Goal: Information Seeking & Learning: Learn about a topic

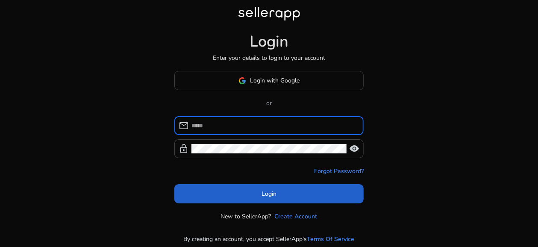
type input "**********"
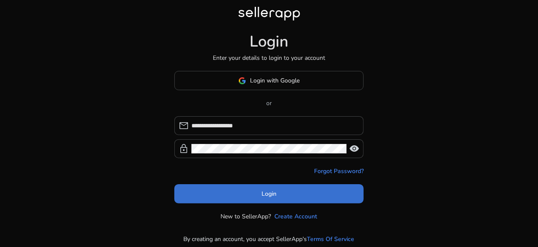
click at [280, 188] on span at bounding box center [268, 194] width 189 height 20
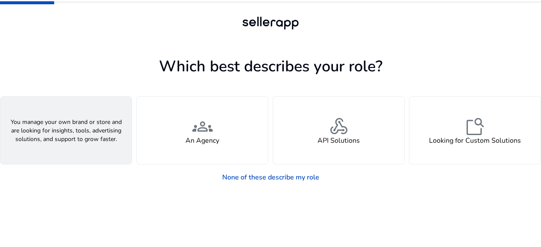
click at [93, 134] on div "person A Seller" at bounding box center [65, 129] width 131 height 67
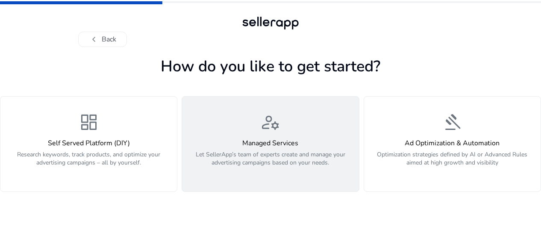
click at [289, 112] on div "manage_accounts Managed Services Let SellerApp’s team of experts create and man…" at bounding box center [270, 144] width 166 height 64
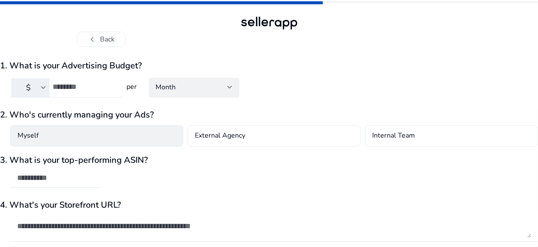
click at [102, 137] on div "Myself" at bounding box center [96, 135] width 173 height 21
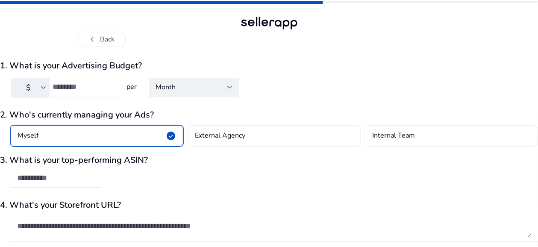
click at [102, 137] on div "Myself check_circle" at bounding box center [96, 135] width 173 height 21
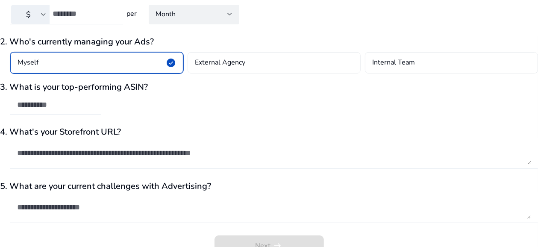
scroll to position [87, 0]
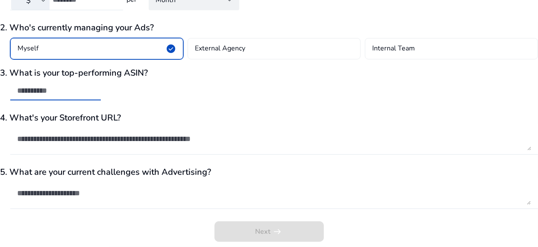
click at [45, 88] on input "text" at bounding box center [55, 90] width 77 height 9
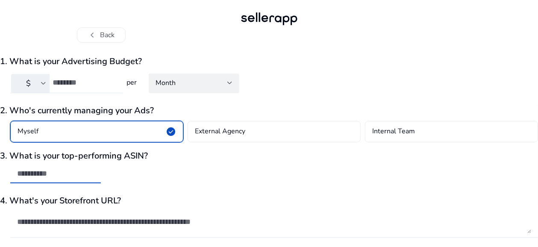
scroll to position [2, 0]
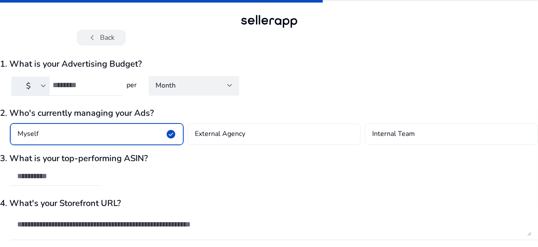
click at [103, 33] on button "chevron_left Back" at bounding box center [101, 37] width 49 height 15
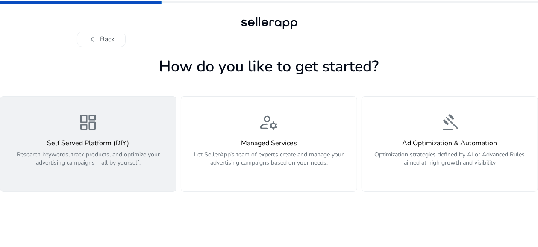
scroll to position [0, 0]
click at [70, 131] on div "dashboard Self Served Platform (DIY) Research keywords, track products, and opt…" at bounding box center [89, 144] width 166 height 64
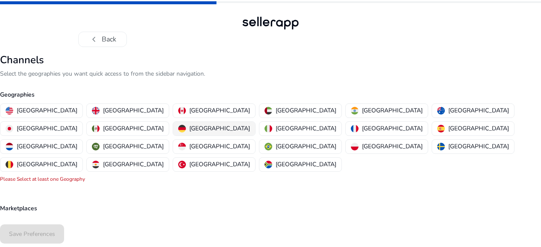
click at [250, 124] on p "[GEOGRAPHIC_DATA]" at bounding box center [219, 128] width 61 height 9
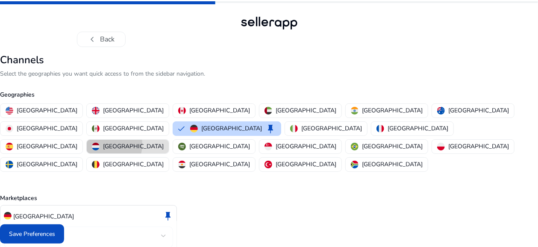
click at [138, 142] on p "[GEOGRAPHIC_DATA]" at bounding box center [133, 146] width 61 height 9
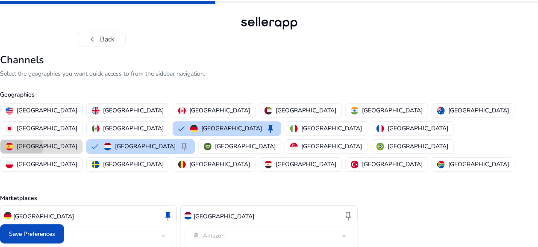
click at [77, 142] on p "[GEOGRAPHIC_DATA]" at bounding box center [47, 146] width 61 height 9
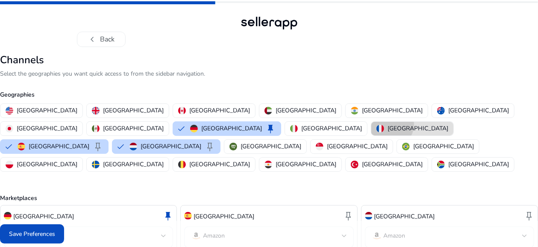
click at [387, 124] on p "[GEOGRAPHIC_DATA]" at bounding box center [417, 128] width 61 height 9
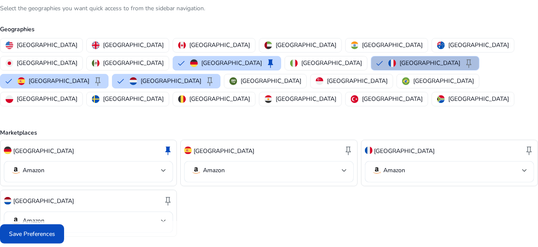
scroll to position [68, 0]
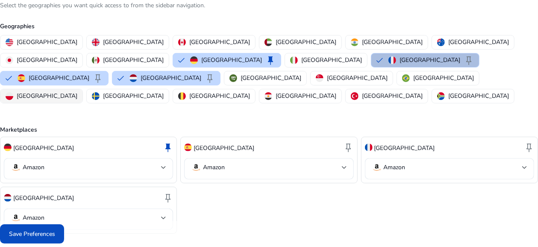
click at [77, 91] on p "[GEOGRAPHIC_DATA]" at bounding box center [47, 95] width 61 height 9
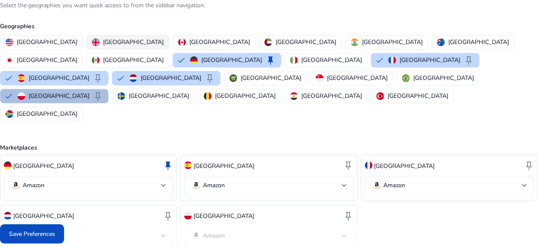
click at [110, 38] on p "[GEOGRAPHIC_DATA]" at bounding box center [133, 42] width 61 height 9
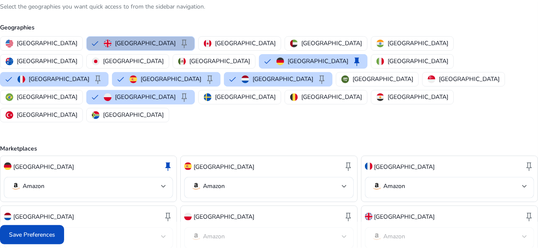
scroll to position [66, 0]
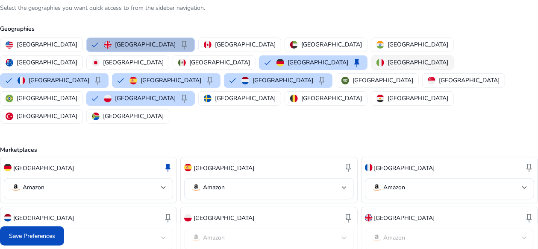
click at [387, 60] on p "[GEOGRAPHIC_DATA]" at bounding box center [417, 62] width 61 height 9
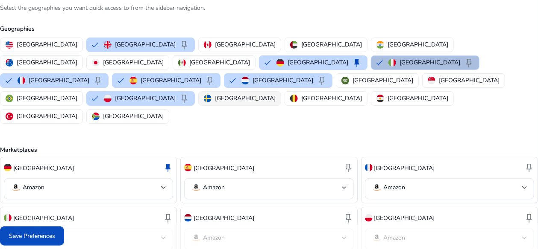
click at [215, 94] on p "[GEOGRAPHIC_DATA]" at bounding box center [245, 98] width 61 height 9
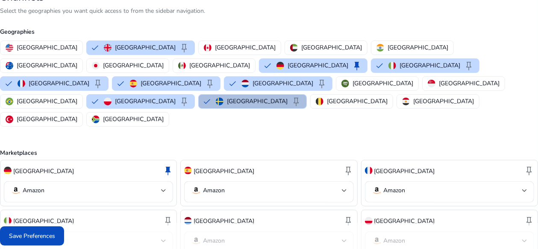
scroll to position [116, 0]
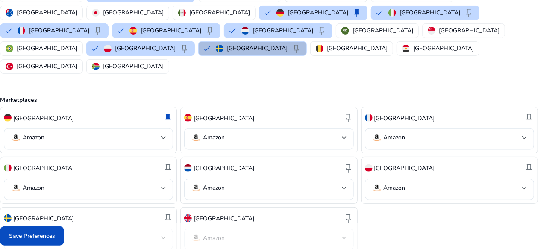
click at [146, 133] on mat-select-trigger "Amazon" at bounding box center [86, 138] width 150 height 10
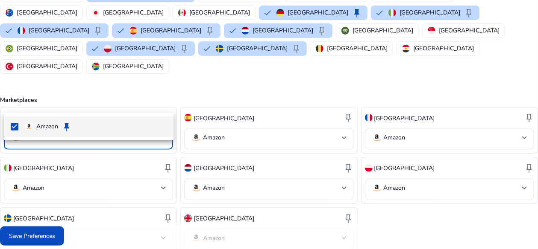
click at [146, 98] on div at bounding box center [269, 124] width 538 height 249
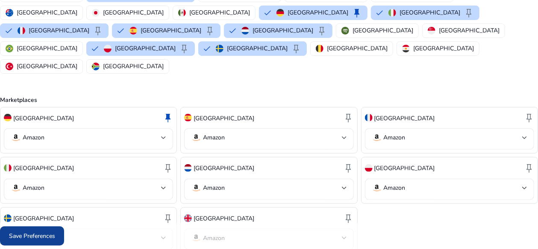
click at [38, 235] on span "Save Preferences" at bounding box center [32, 236] width 46 height 9
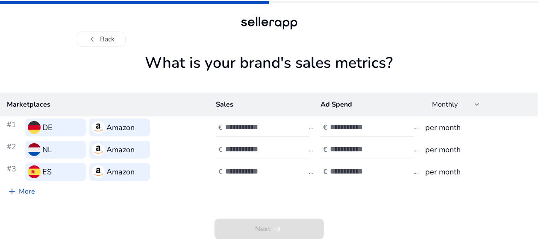
scroll to position [0, 0]
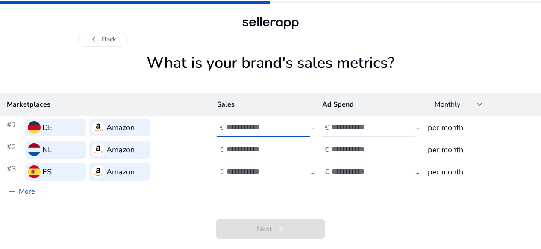
click at [267, 128] on input "number" at bounding box center [255, 127] width 58 height 9
click at [283, 123] on input "*" at bounding box center [255, 127] width 58 height 9
type input "*"
click at [280, 130] on input "*" at bounding box center [255, 127] width 58 height 9
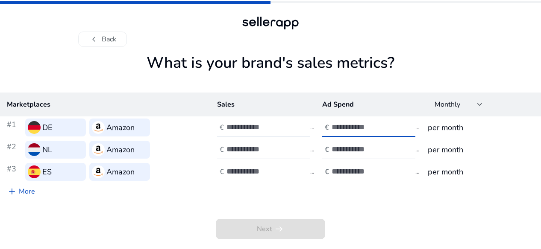
click at [352, 126] on input "number" at bounding box center [360, 127] width 58 height 9
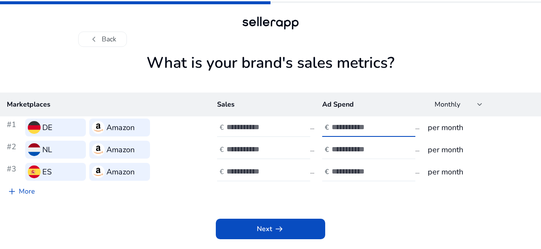
type input "**"
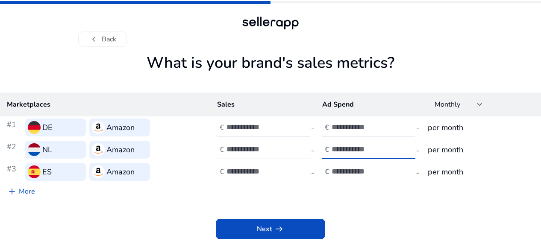
click at [355, 150] on input "number" at bounding box center [360, 149] width 58 height 9
type input "**"
click at [354, 165] on div at bounding box center [369, 172] width 77 height 19
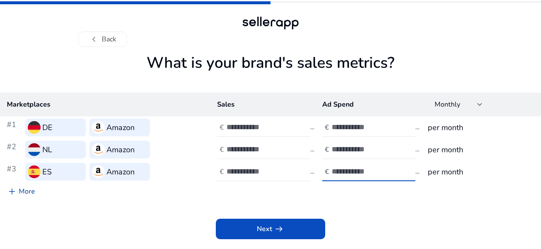
type input "**"
click at [24, 191] on link "add More" at bounding box center [21, 191] width 42 height 17
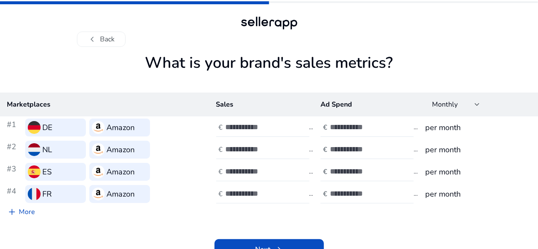
click at [345, 200] on div at bounding box center [368, 194] width 77 height 19
click at [348, 193] on input "number" at bounding box center [359, 193] width 58 height 9
type input "**"
click at [25, 212] on link "add More" at bounding box center [21, 212] width 42 height 17
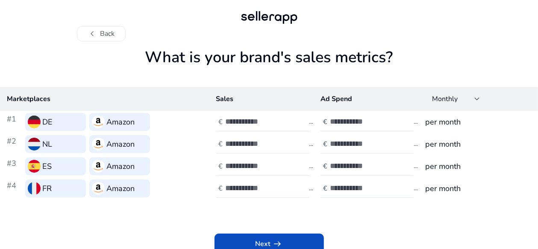
scroll to position [11, 0]
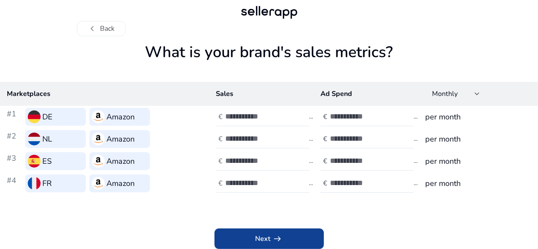
click at [282, 229] on span at bounding box center [268, 239] width 109 height 20
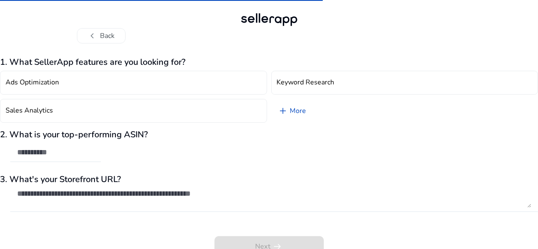
scroll to position [0, 0]
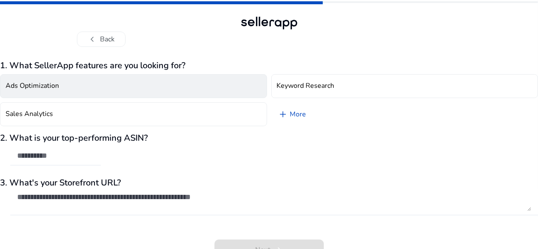
click at [120, 89] on button "Ads Optimization" at bounding box center [133, 86] width 267 height 24
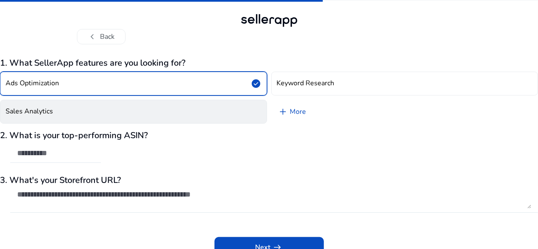
scroll to position [11, 0]
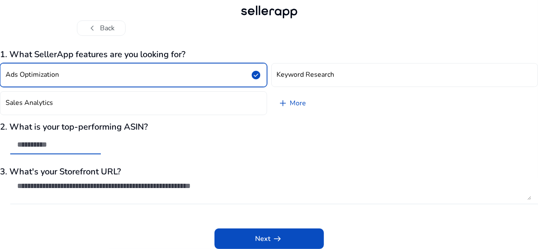
click at [59, 148] on input "text" at bounding box center [55, 144] width 77 height 9
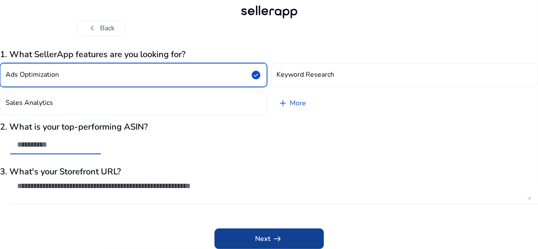
click at [261, 234] on span "Next arrow_right_alt" at bounding box center [268, 239] width 27 height 10
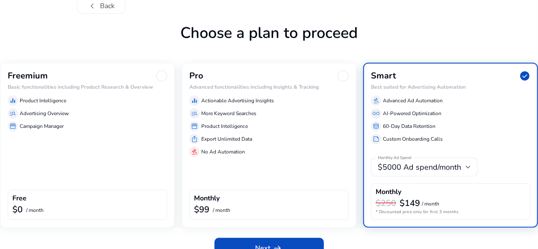
scroll to position [49, 0]
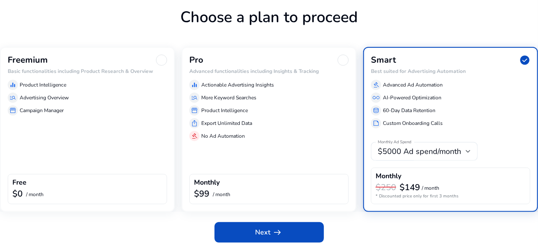
click at [57, 128] on div "Freemium Basic functionalities including Product Research & Overview equalizer …" at bounding box center [87, 129] width 175 height 165
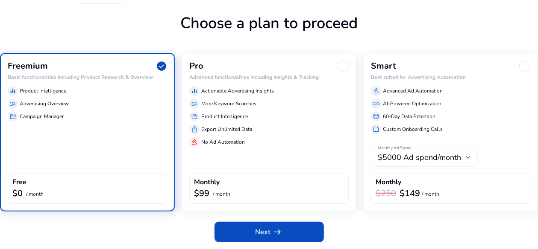
scroll to position [43, 0]
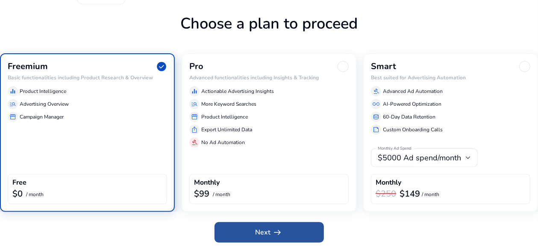
click at [241, 228] on span at bounding box center [268, 232] width 109 height 20
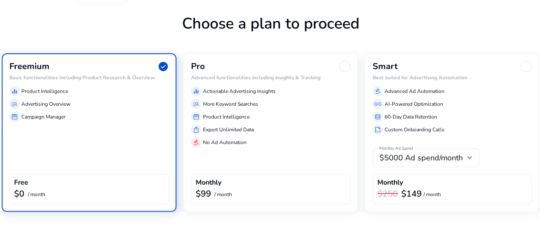
scroll to position [0, 0]
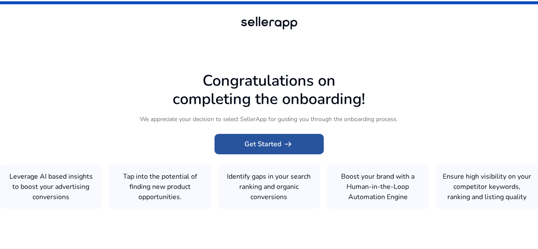
click at [283, 139] on span "arrow_right_alt" at bounding box center [288, 144] width 10 height 10
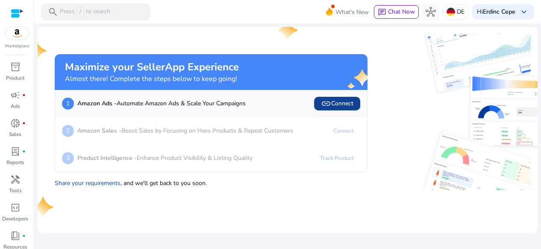
click at [344, 100] on span "link Connect" at bounding box center [337, 104] width 32 height 10
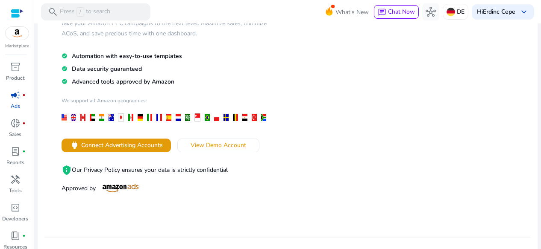
scroll to position [85, 0]
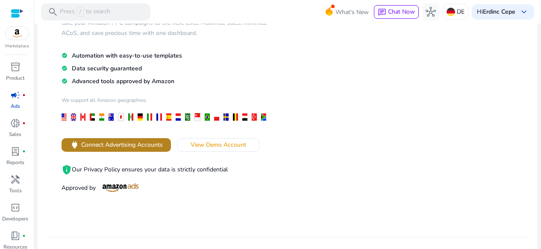
click at [122, 142] on span "Connect Advertising Accounts" at bounding box center [122, 144] width 82 height 9
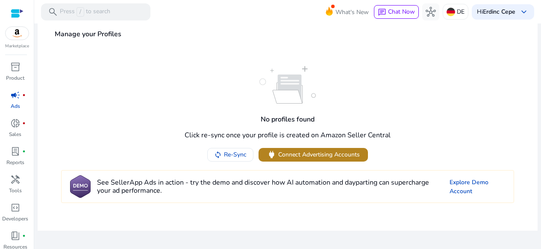
click at [301, 157] on span "Connect Advertising Accounts" at bounding box center [319, 154] width 82 height 9
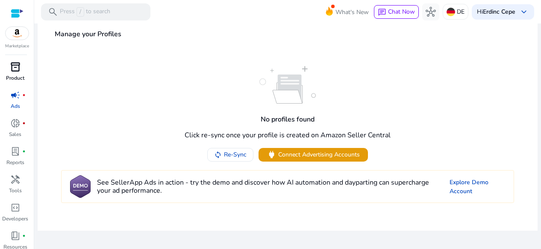
click at [15, 70] on span "inventory_2" at bounding box center [15, 67] width 10 height 10
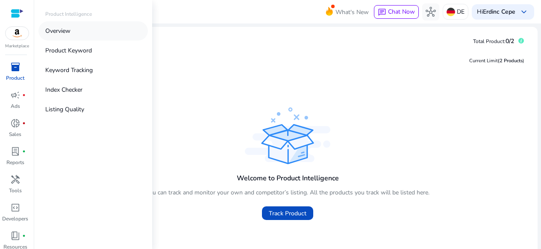
click at [84, 26] on link "Overview" at bounding box center [92, 30] width 109 height 19
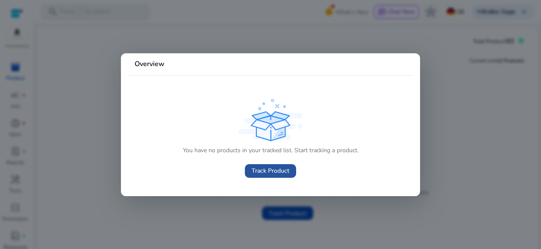
click at [256, 170] on span "Track Product" at bounding box center [270, 171] width 38 height 9
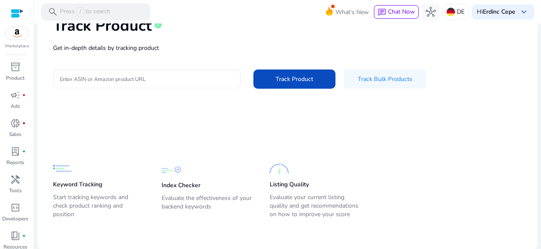
scroll to position [58, 0]
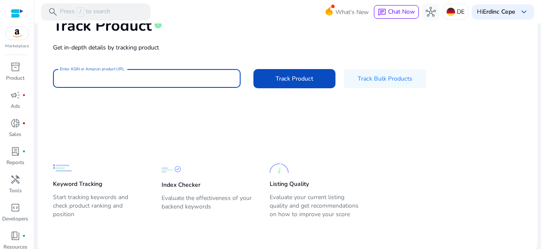
click at [136, 76] on input "Enter ASIN or Amazon product URL" at bounding box center [147, 78] width 174 height 9
type input "*"
click at [253, 69] on button "Track Product" at bounding box center [294, 78] width 82 height 19
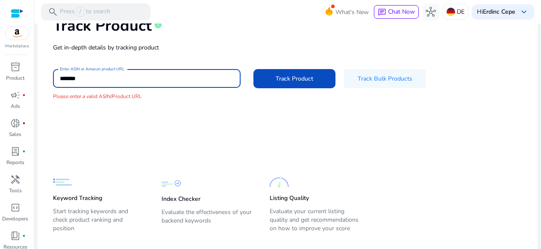
scroll to position [0, 0]
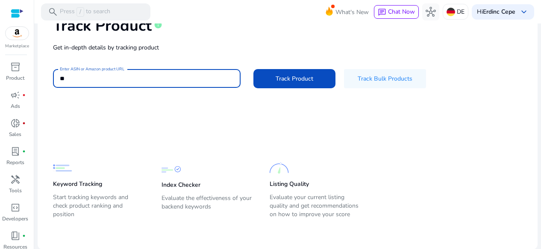
type input "*"
click at [253, 69] on button "Track Product" at bounding box center [294, 78] width 82 height 19
type input "*"
click at [23, 72] on div "inventory_2" at bounding box center [15, 67] width 24 height 14
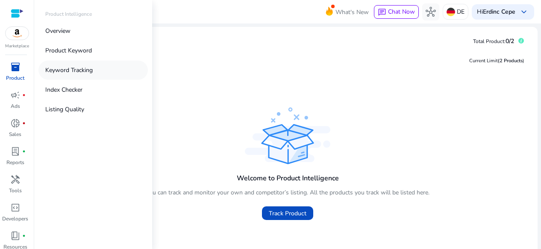
click at [80, 67] on p "Keyword Tracking" at bounding box center [68, 70] width 47 height 9
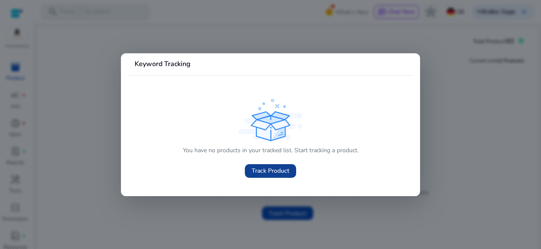
click at [251, 168] on span at bounding box center [270, 171] width 51 height 20
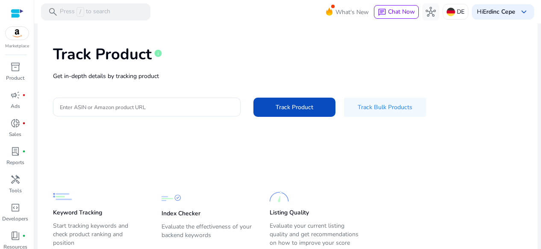
scroll to position [43, 0]
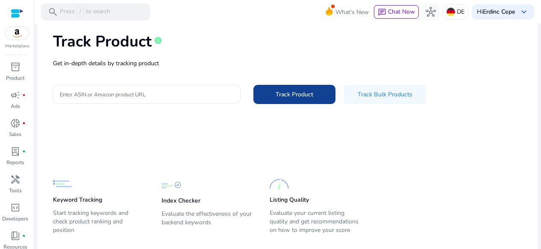
click at [287, 102] on span at bounding box center [294, 95] width 82 height 20
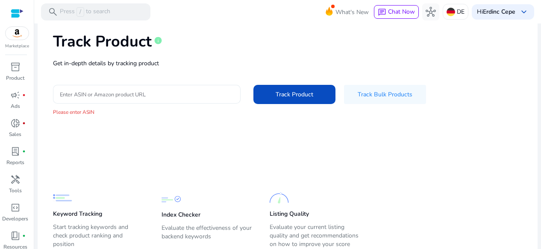
click at [129, 86] on div at bounding box center [147, 94] width 174 height 19
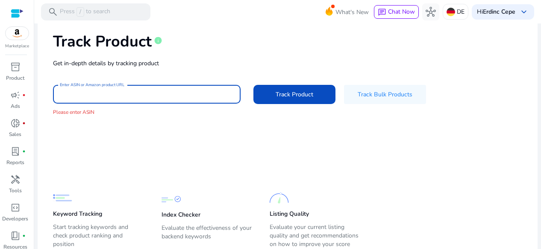
click at [138, 98] on input "Enter ASIN or Amazon product URL" at bounding box center [147, 94] width 174 height 9
paste input "**********"
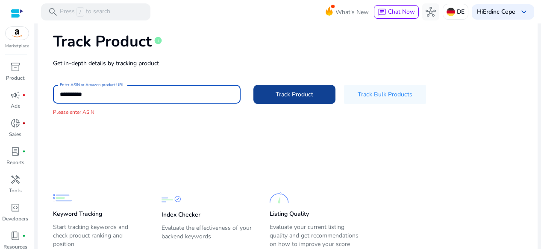
type input "**********"
click at [286, 96] on span "Track Product" at bounding box center [294, 94] width 38 height 9
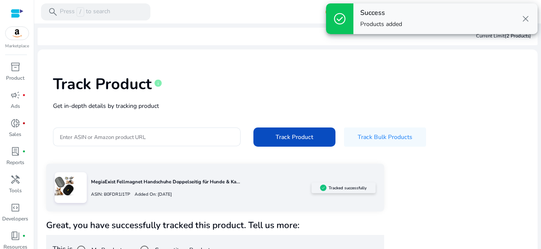
scroll to position [22, 0]
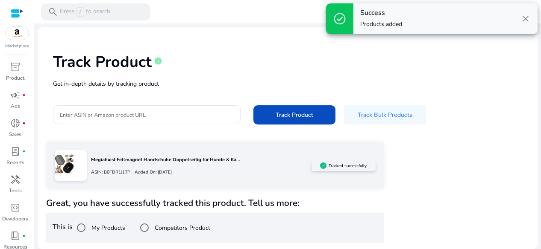
click at [74, 170] on div at bounding box center [71, 165] width 32 height 31
click at [341, 173] on div "MegiaExist Fellmagnet Handschuhe Doppelseitig für Hunde & Ka... ASIN: B0FDR1J1T…" at bounding box center [215, 166] width 338 height 48
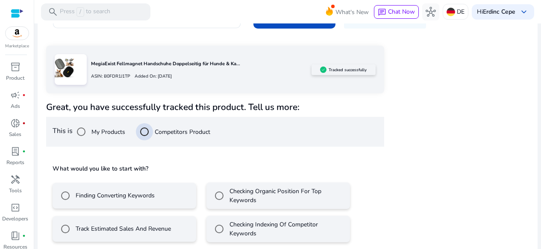
scroll to position [124, 0]
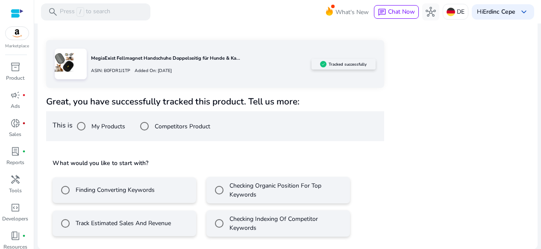
click at [114, 192] on label "Finding Converting Keywords" at bounding box center [114, 190] width 81 height 9
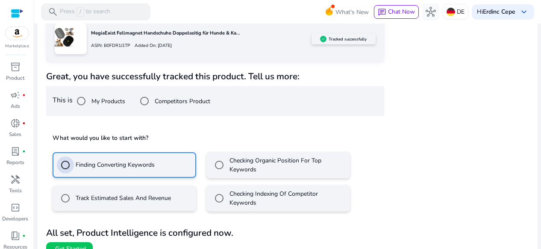
scroll to position [162, 0]
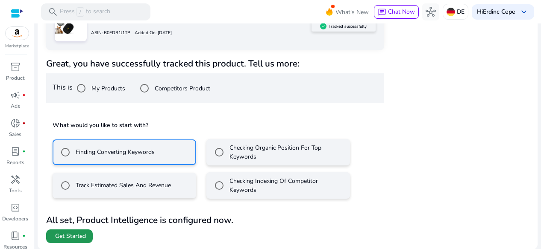
click at [66, 234] on span "Get Started" at bounding box center [70, 236] width 31 height 9
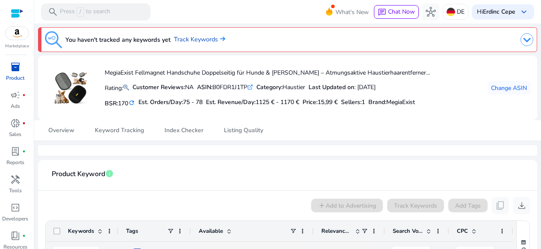
click at [132, 102] on mat-icon "refresh" at bounding box center [131, 103] width 7 height 8
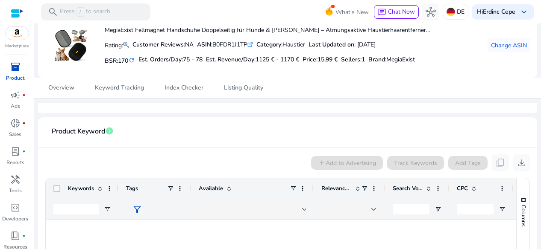
scroll to position [166, 0]
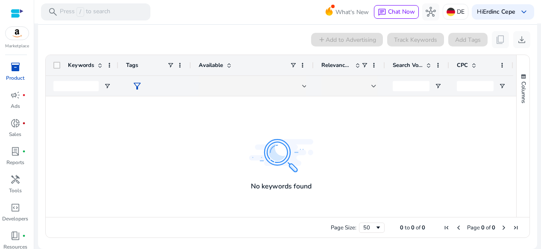
click at [137, 84] on span "filter_alt" at bounding box center [137, 86] width 10 height 10
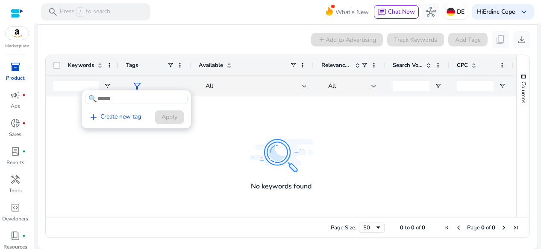
click at [137, 84] on div at bounding box center [270, 124] width 541 height 249
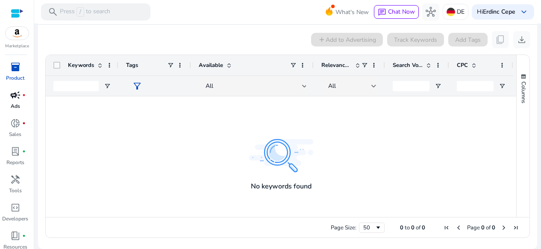
click at [17, 105] on p "Ads" at bounding box center [15, 106] width 9 height 8
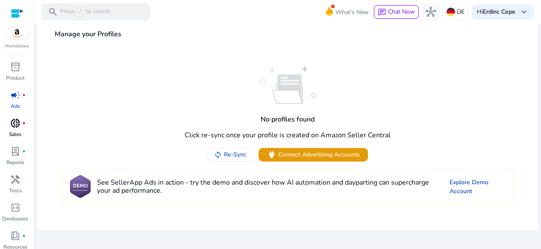
click at [18, 130] on div "donut_small fiber_manual_record" at bounding box center [15, 124] width 24 height 14
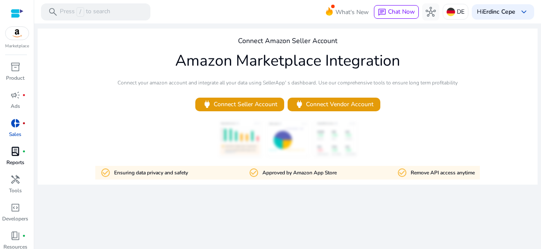
click at [18, 155] on span "lab_profile" at bounding box center [15, 151] width 10 height 10
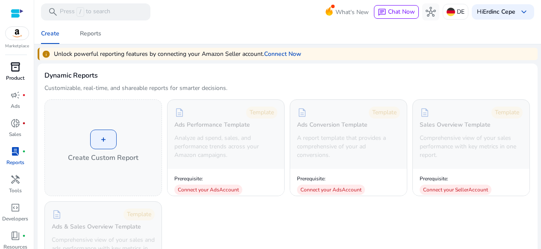
click at [27, 77] on link "inventory_2 Product" at bounding box center [15, 74] width 30 height 28
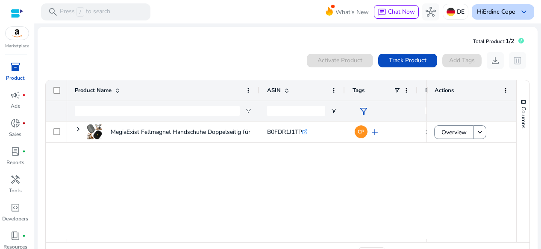
click at [478, 13] on p "Hi Erdinc Cepe" at bounding box center [495, 12] width 38 height 6
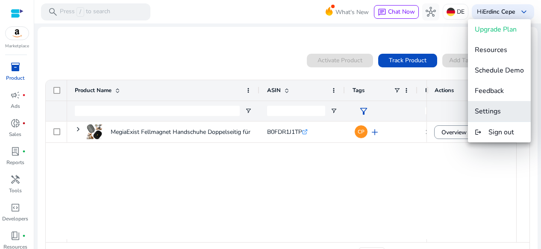
click at [486, 109] on span "Settings" at bounding box center [487, 111] width 26 height 9
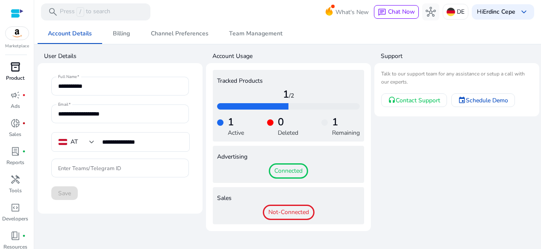
click at [13, 78] on p "Product" at bounding box center [15, 78] width 18 height 8
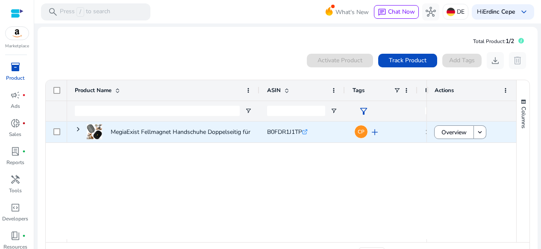
click at [375, 133] on span "add" at bounding box center [374, 132] width 10 height 10
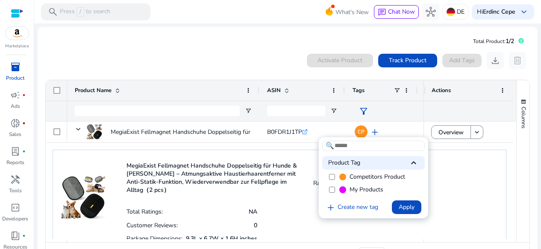
click at [333, 186] on label "My Products" at bounding box center [373, 190] width 102 height 13
click at [284, 135] on div at bounding box center [270, 124] width 541 height 249
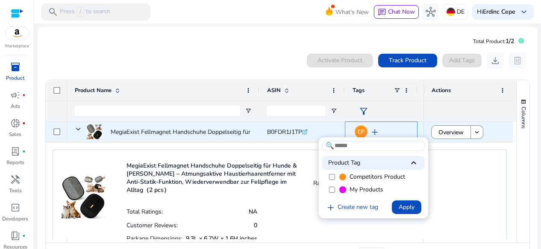
click at [288, 133] on span "B0FDR1J1TP" at bounding box center [284, 132] width 35 height 8
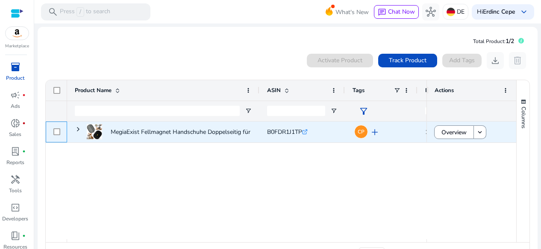
click at [57, 127] on div at bounding box center [56, 132] width 7 height 18
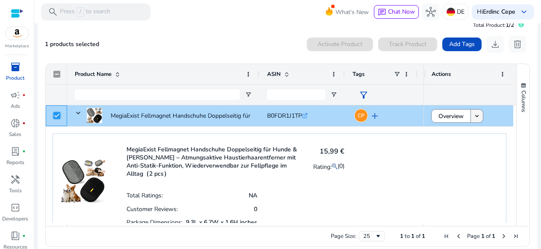
scroll to position [25, 0]
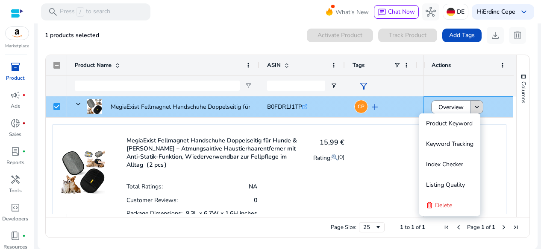
click at [476, 111] on mat-icon "keyboard_arrow_down" at bounding box center [477, 107] width 8 height 8
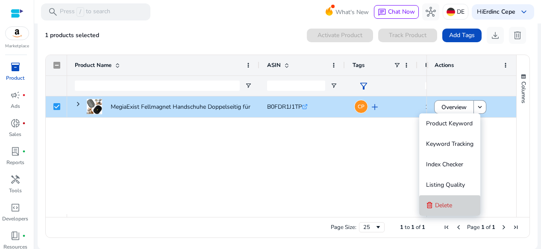
click at [438, 206] on span "Delete" at bounding box center [443, 206] width 17 height 8
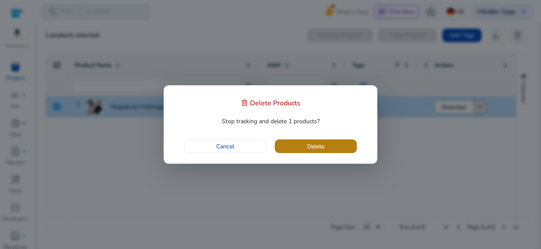
click at [291, 142] on span "button" at bounding box center [316, 146] width 82 height 20
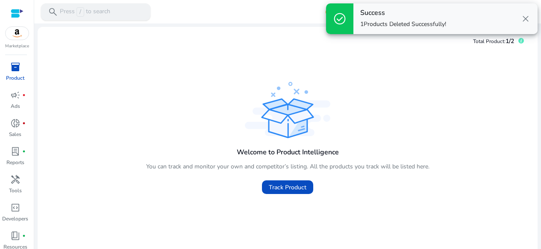
click at [83, 9] on span "/" at bounding box center [80, 11] width 8 height 9
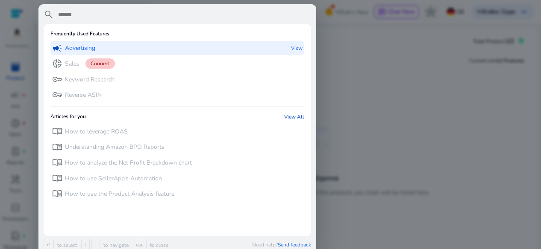
click at [85, 46] on p "Advertising" at bounding box center [80, 48] width 30 height 9
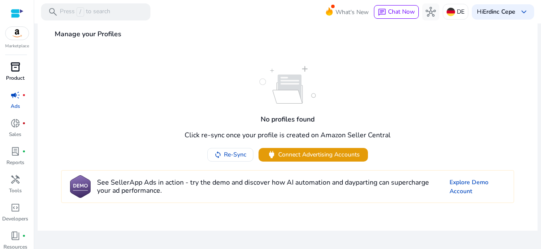
click at [12, 66] on span "inventory_2" at bounding box center [15, 67] width 10 height 10
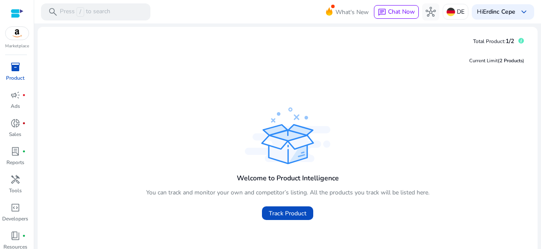
click at [12, 12] on div at bounding box center [17, 14] width 13 height 10
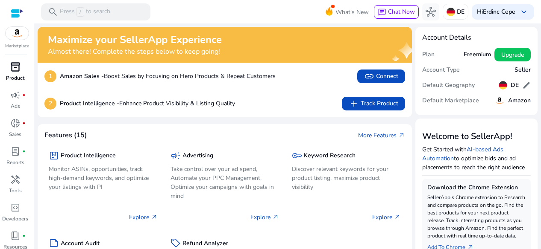
scroll to position [43, 0]
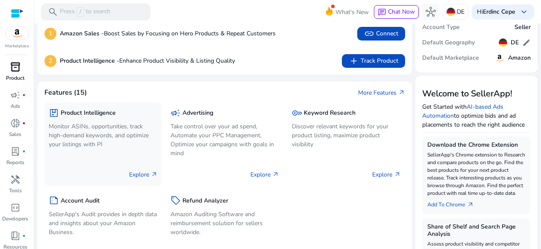
click at [97, 114] on h5 "Product Intelligence" at bounding box center [88, 113] width 55 height 7
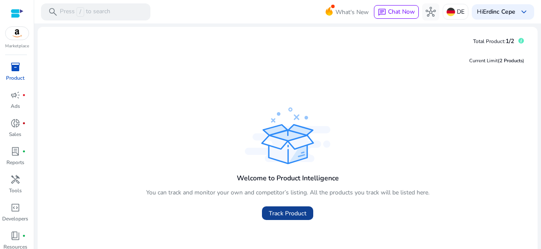
click at [281, 210] on span "Track Product" at bounding box center [288, 213] width 38 height 9
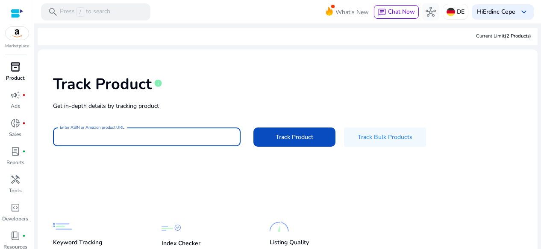
click at [151, 136] on input "Enter ASIN or Amazon product URL" at bounding box center [147, 136] width 174 height 9
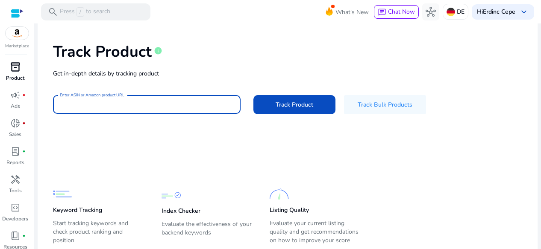
scroll to position [58, 0]
